Goal: Task Accomplishment & Management: Use online tool/utility

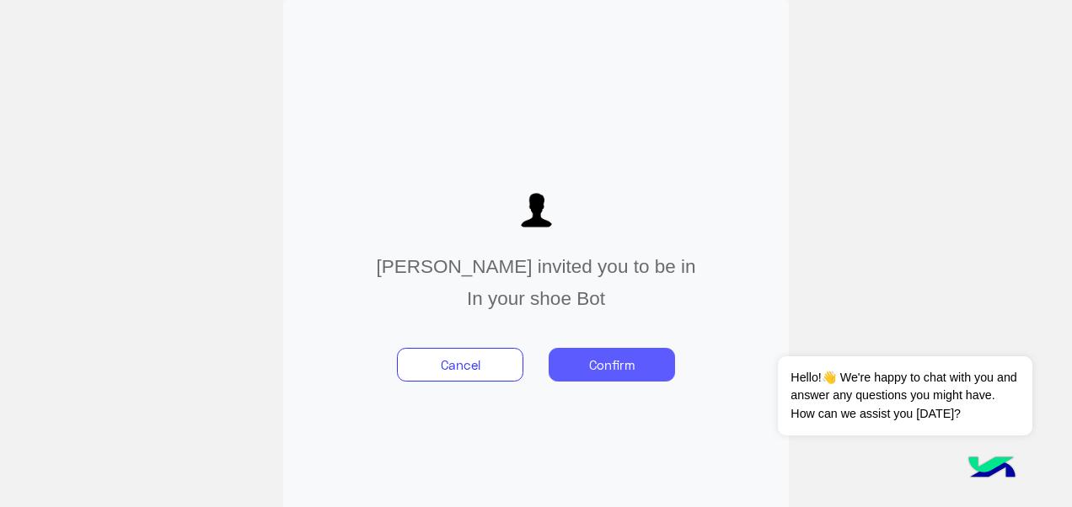
click at [605, 374] on button "Confirm" at bounding box center [612, 365] width 126 height 34
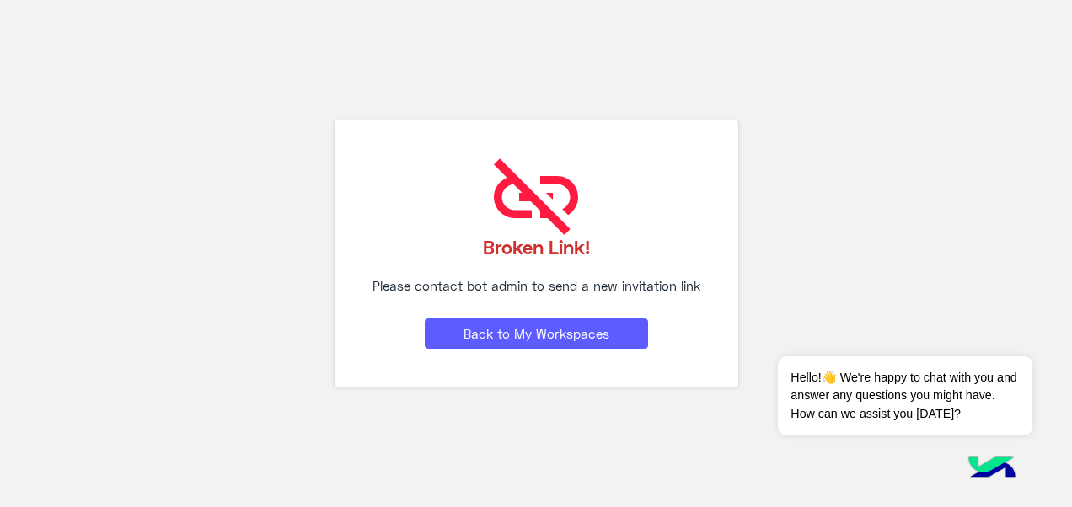
click at [562, 331] on button "Back to My Workspaces" at bounding box center [536, 334] width 223 height 30
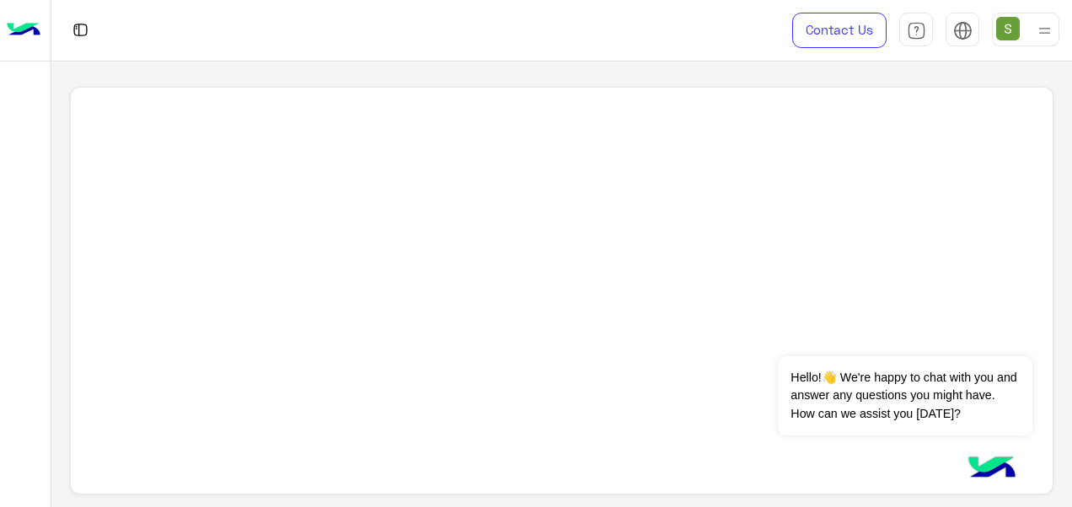
click at [1035, 40] on img at bounding box center [1044, 30] width 21 height 21
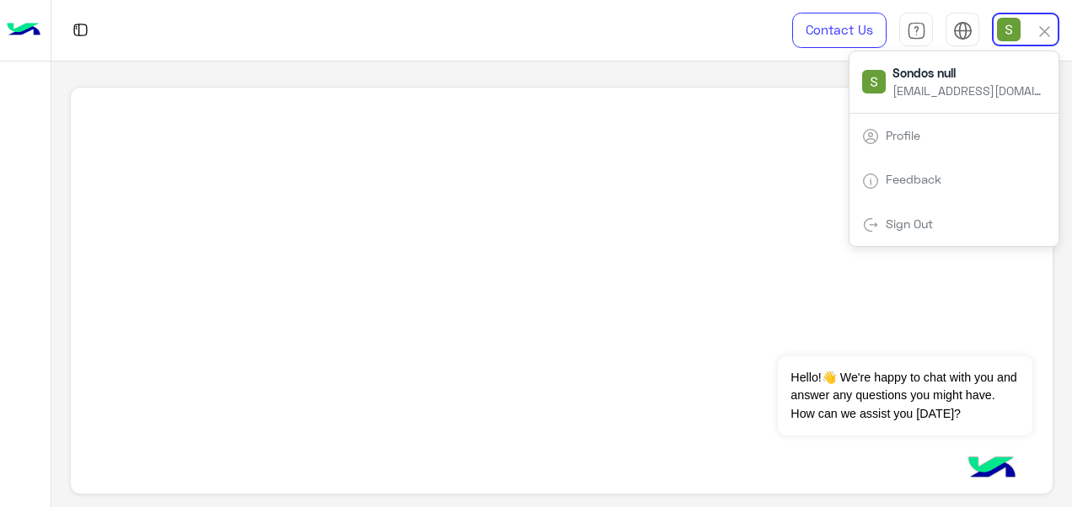
click at [954, 135] on div "Profile" at bounding box center [953, 136] width 209 height 46
click at [918, 132] on link "Profile" at bounding box center [903, 135] width 35 height 14
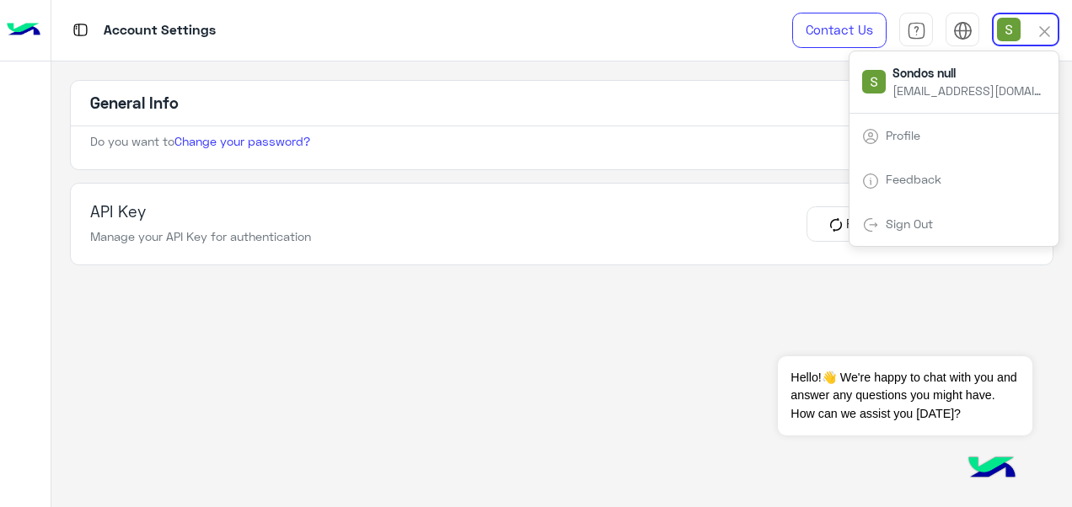
click at [754, 85] on h5 "General Info" at bounding box center [561, 104] width 981 height 46
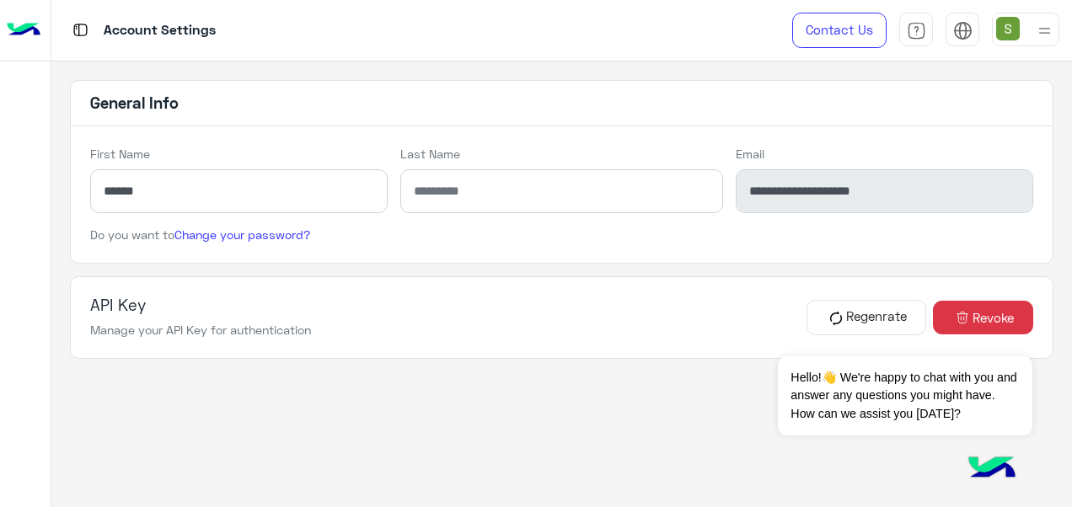
click at [12, 32] on img at bounding box center [24, 30] width 34 height 35
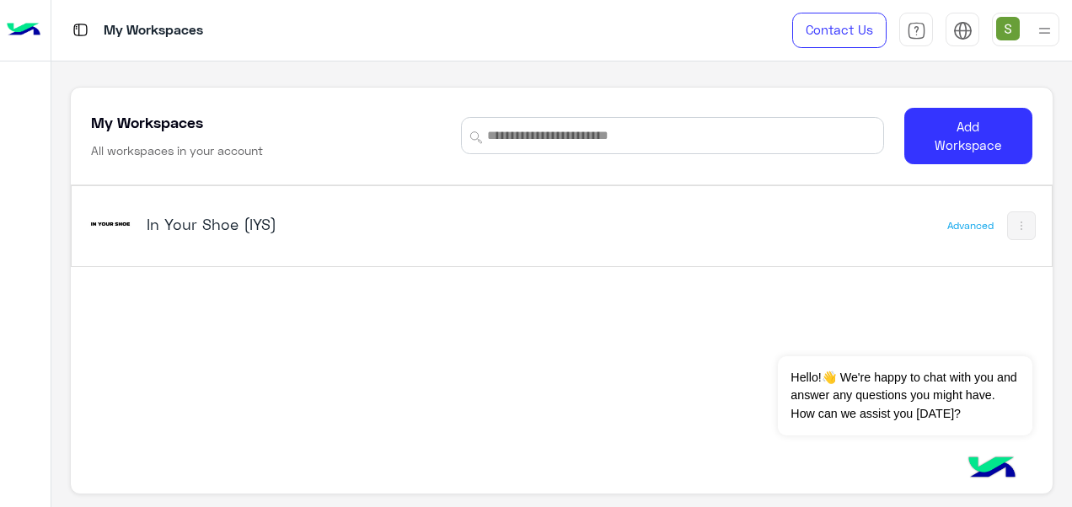
click at [201, 204] on div "In Your Shoe (IYS)" at bounding box center [372, 225] width 569 height 49
click at [225, 222] on h5 "In Your Shoe (IYS)" at bounding box center [317, 224] width 341 height 20
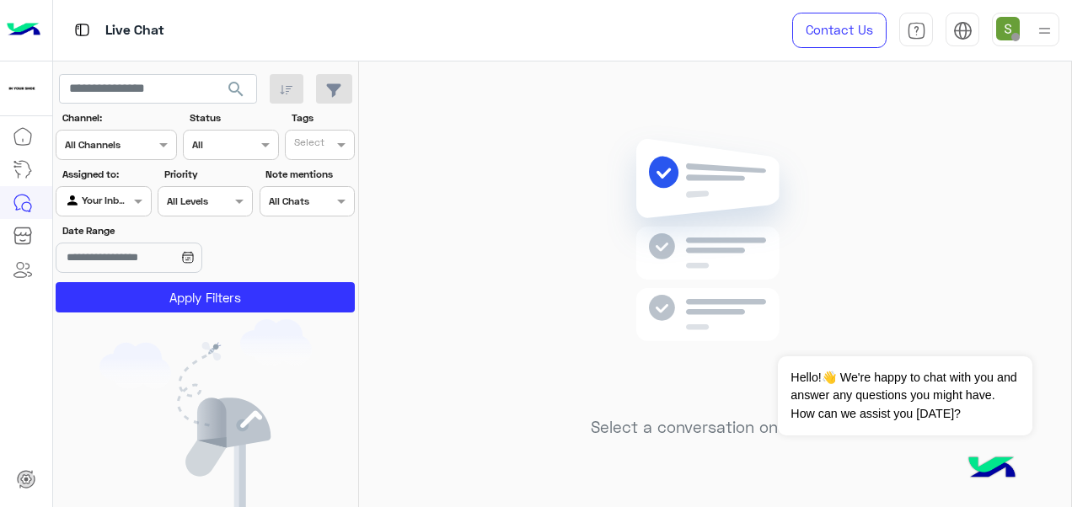
click at [1028, 32] on div at bounding box center [1025, 30] width 67 height 34
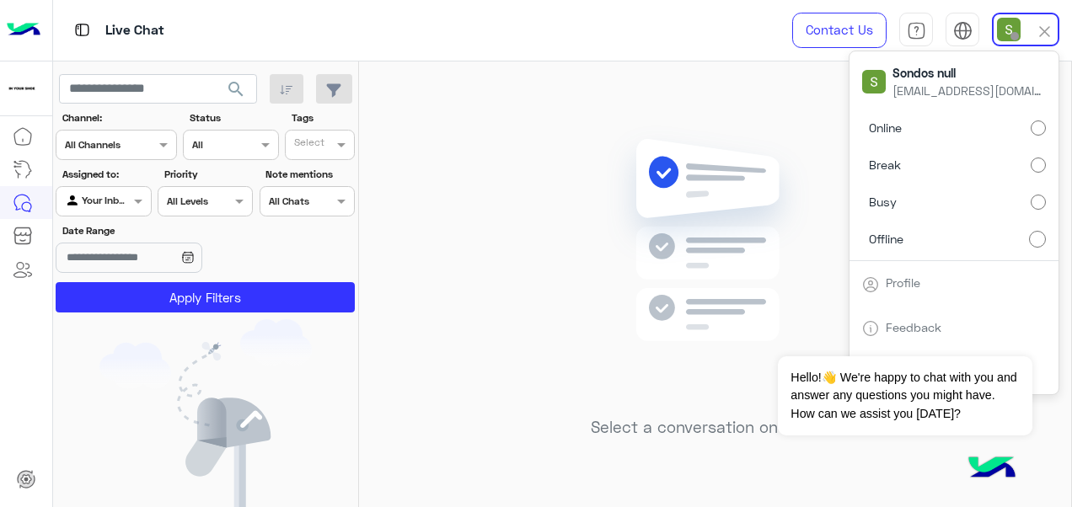
click at [1008, 128] on label "Online" at bounding box center [954, 128] width 184 height 30
click at [680, 31] on div "Live Chat" at bounding box center [392, 30] width 679 height 61
click at [276, 386] on img at bounding box center [205, 442] width 212 height 246
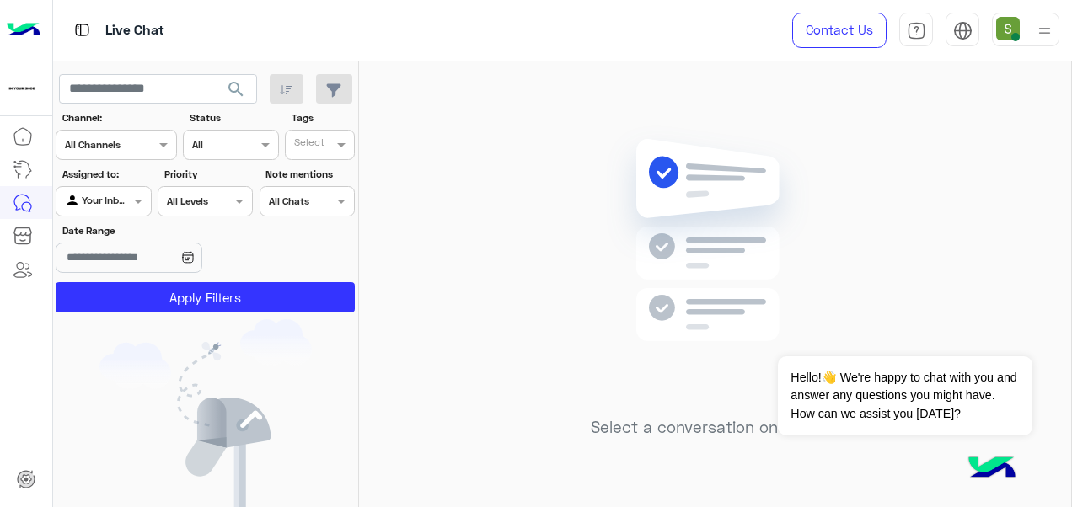
click at [1047, 17] on div at bounding box center [1044, 29] width 21 height 32
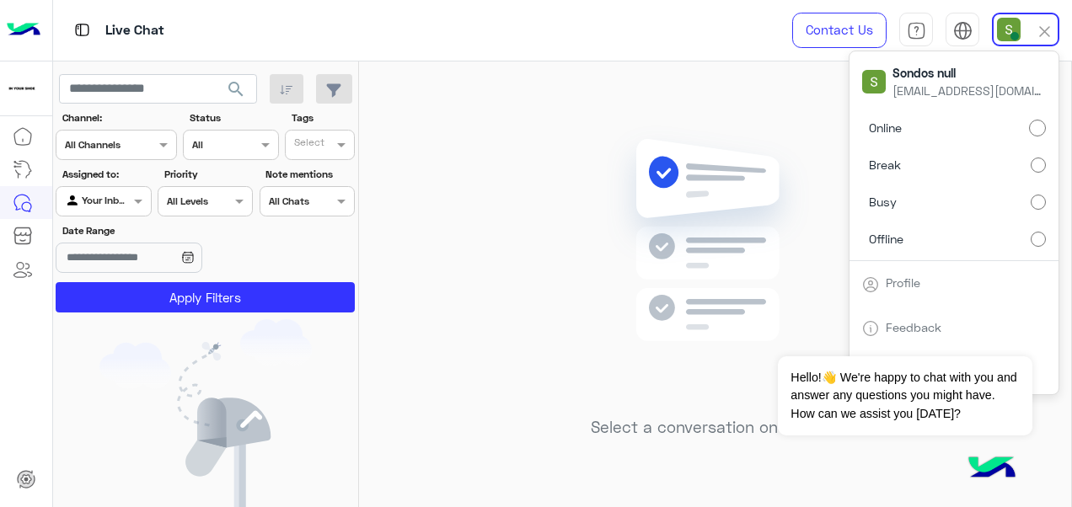
click at [836, 66] on div "Select a conversation on the left" at bounding box center [715, 288] width 712 height 452
